Goal: Information Seeking & Learning: Learn about a topic

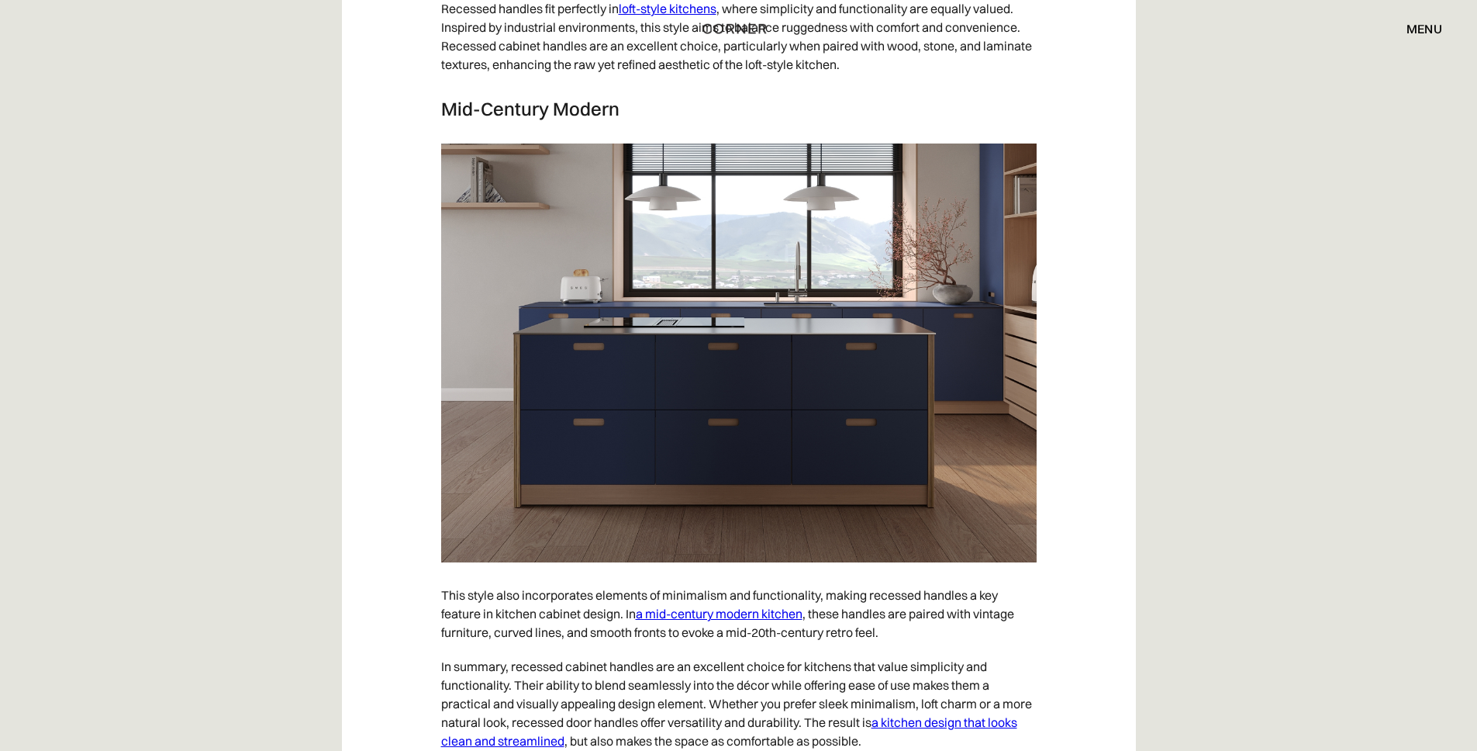
scroll to position [8317, 0]
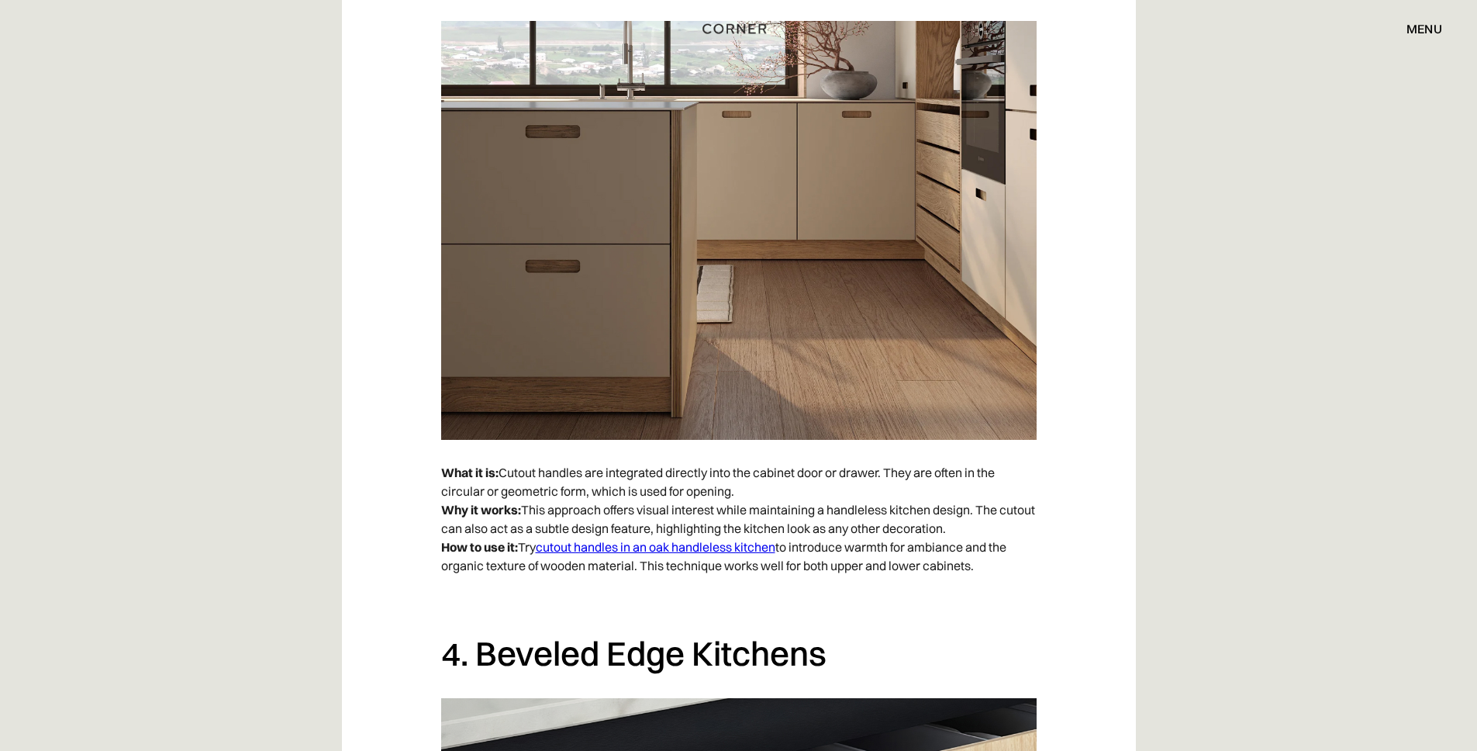
scroll to position [2691, 0]
click at [725, 551] on link "cutout handles in an oak handleless kitchen" at bounding box center [656, 546] width 240 height 16
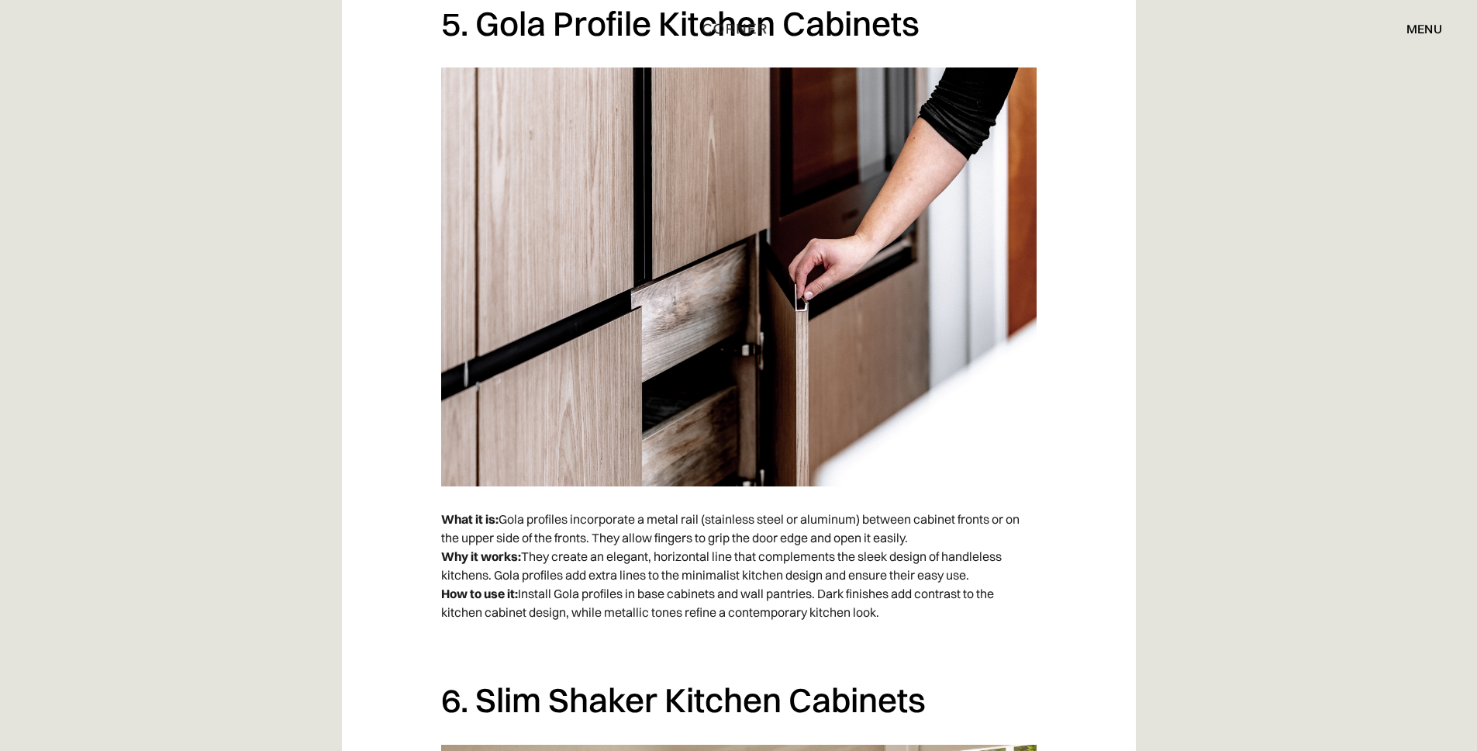
scroll to position [4130, 0]
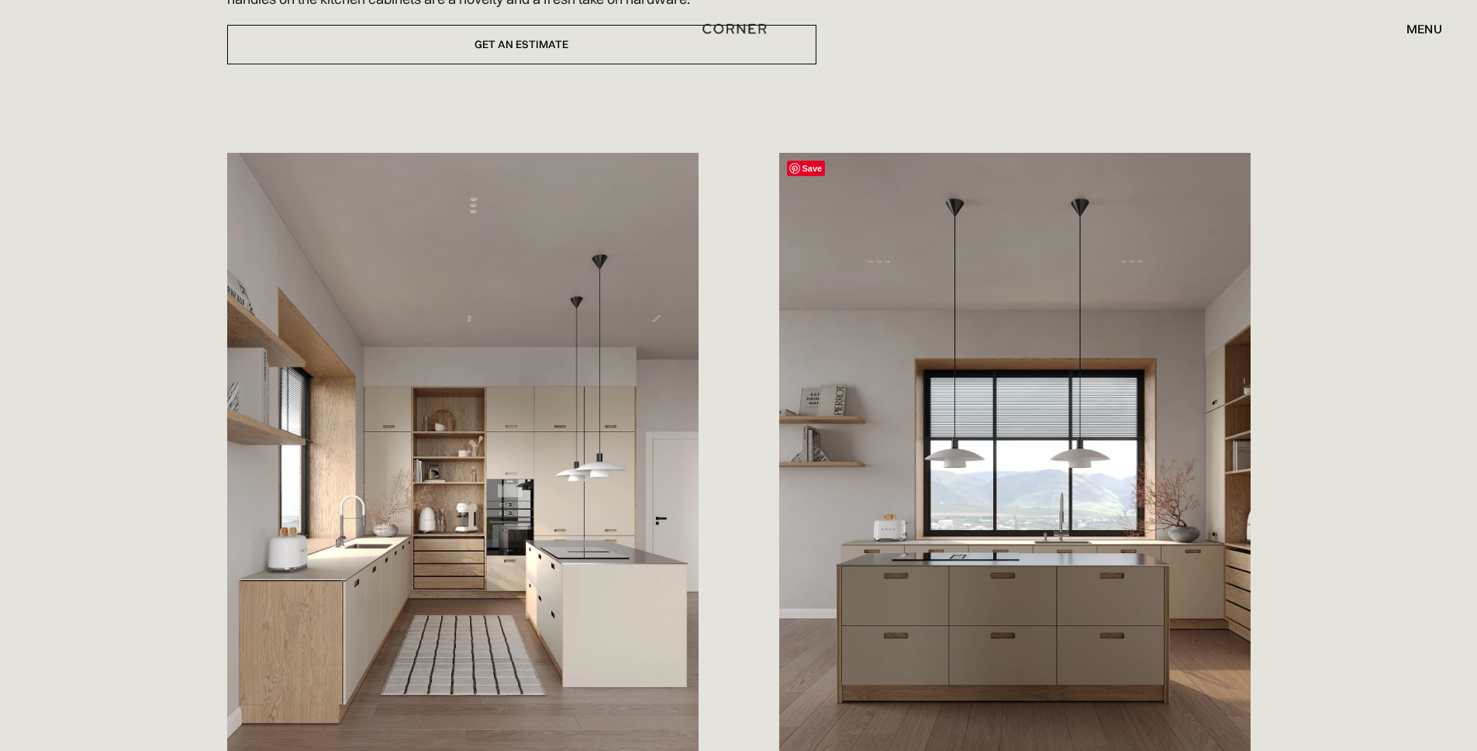
scroll to position [829, 0]
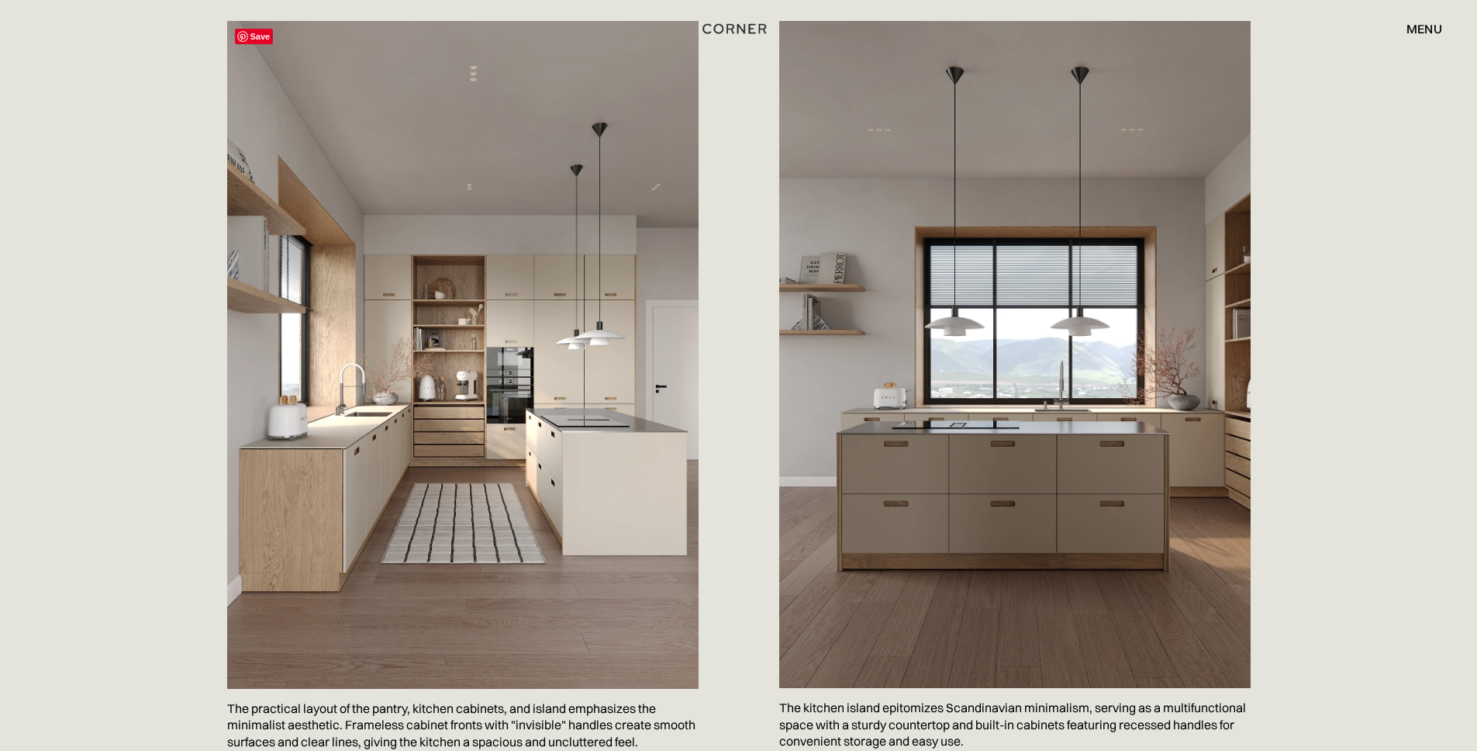
click at [444, 447] on img at bounding box center [462, 355] width 471 height 668
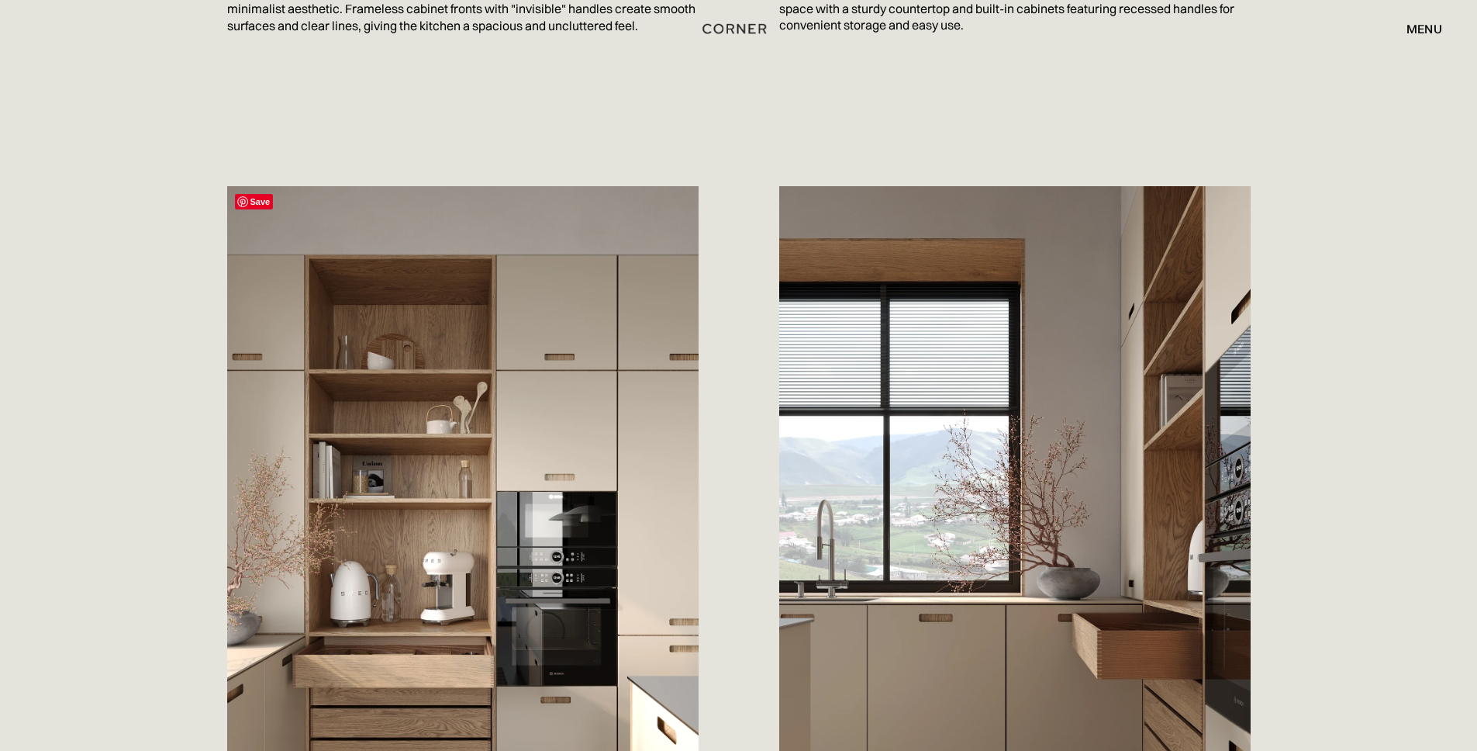
scroll to position [1731, 0]
